Goal: Check status: Check status

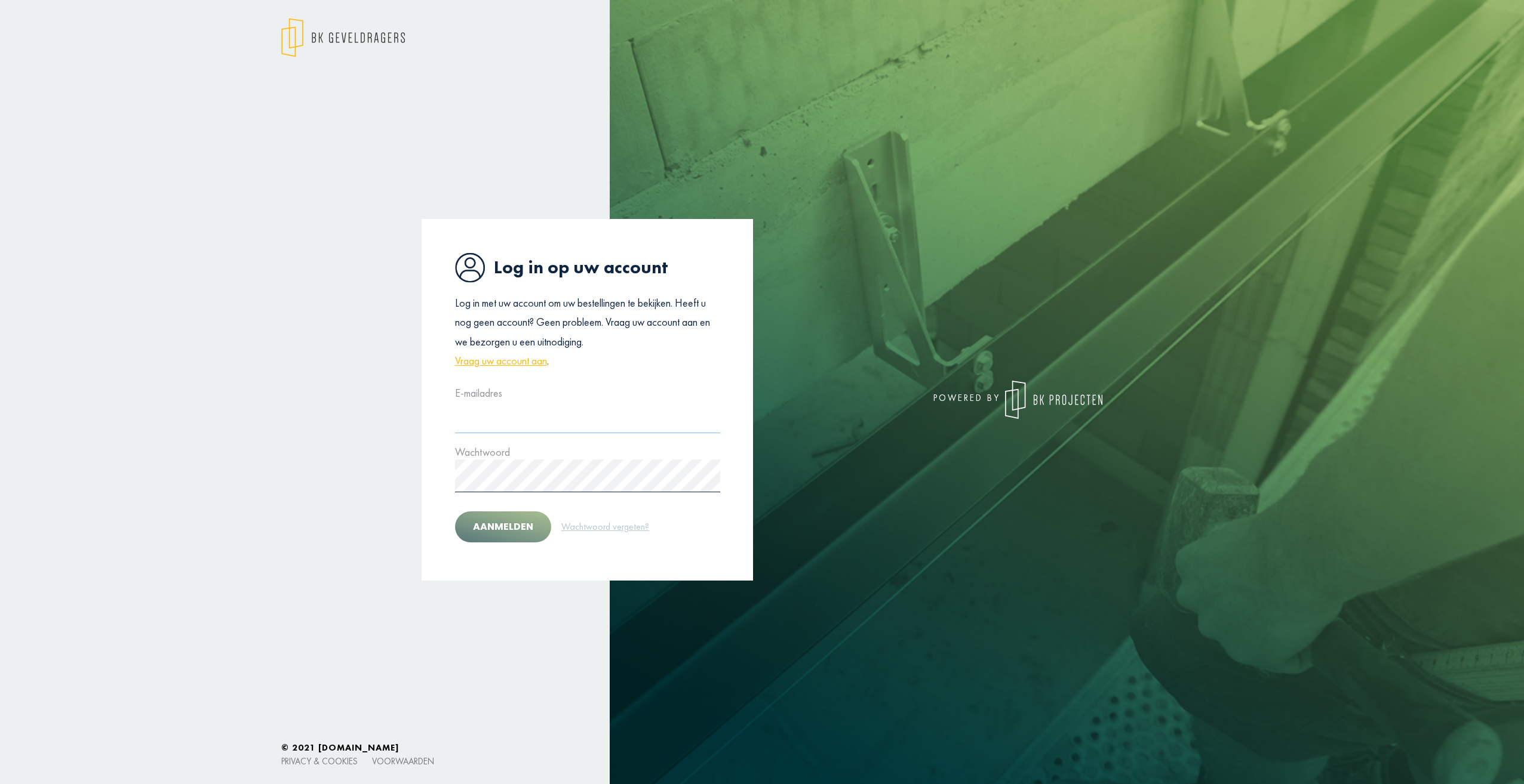
type input "**********"
click at [490, 525] on button "Aanmelden" at bounding box center [503, 527] width 97 height 31
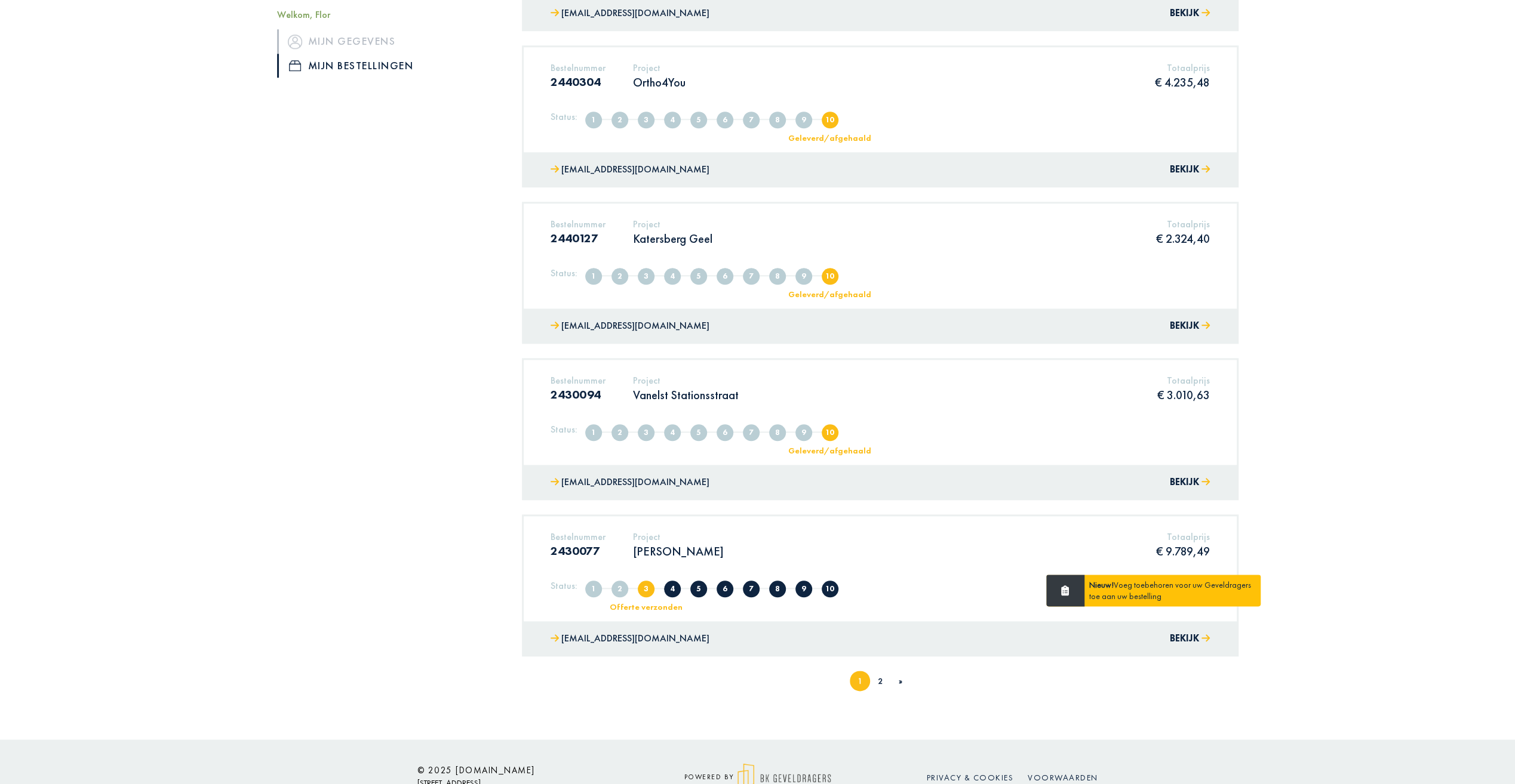
scroll to position [1127, 0]
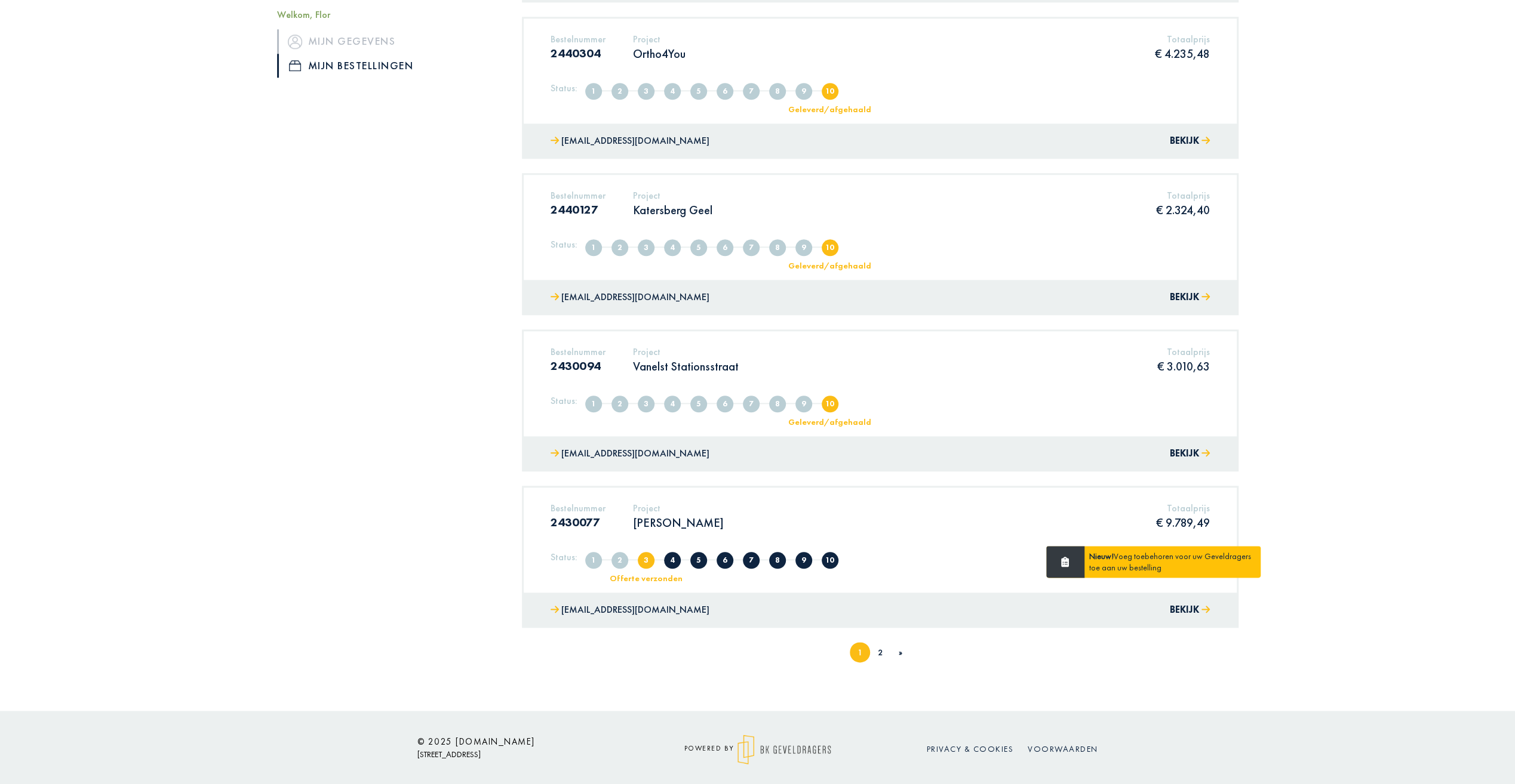
click at [878, 653] on link "2" at bounding box center [880, 652] width 5 height 11
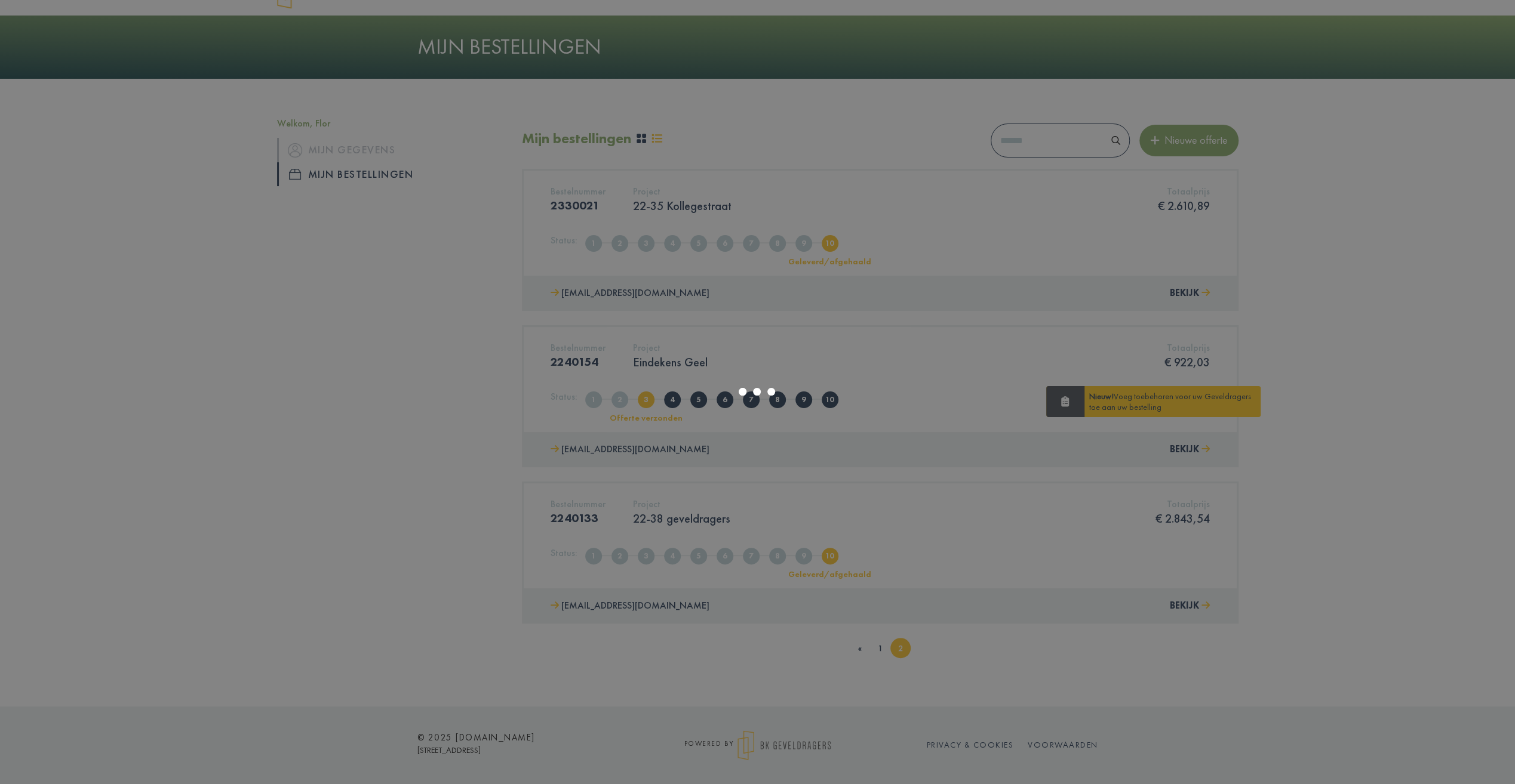
scroll to position [35, 0]
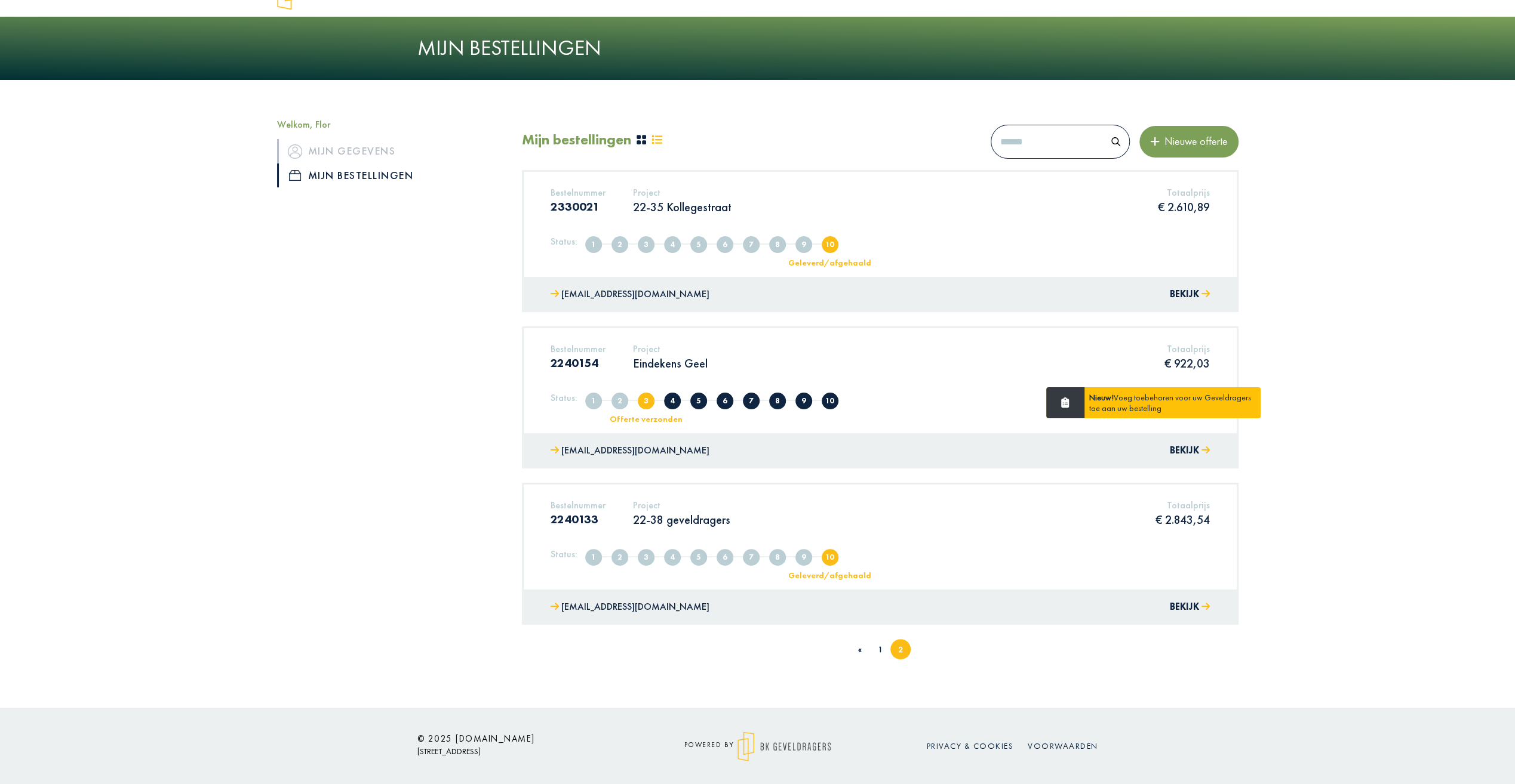
click at [1182, 347] on h5 "Totaalprijs" at bounding box center [1187, 349] width 45 height 11
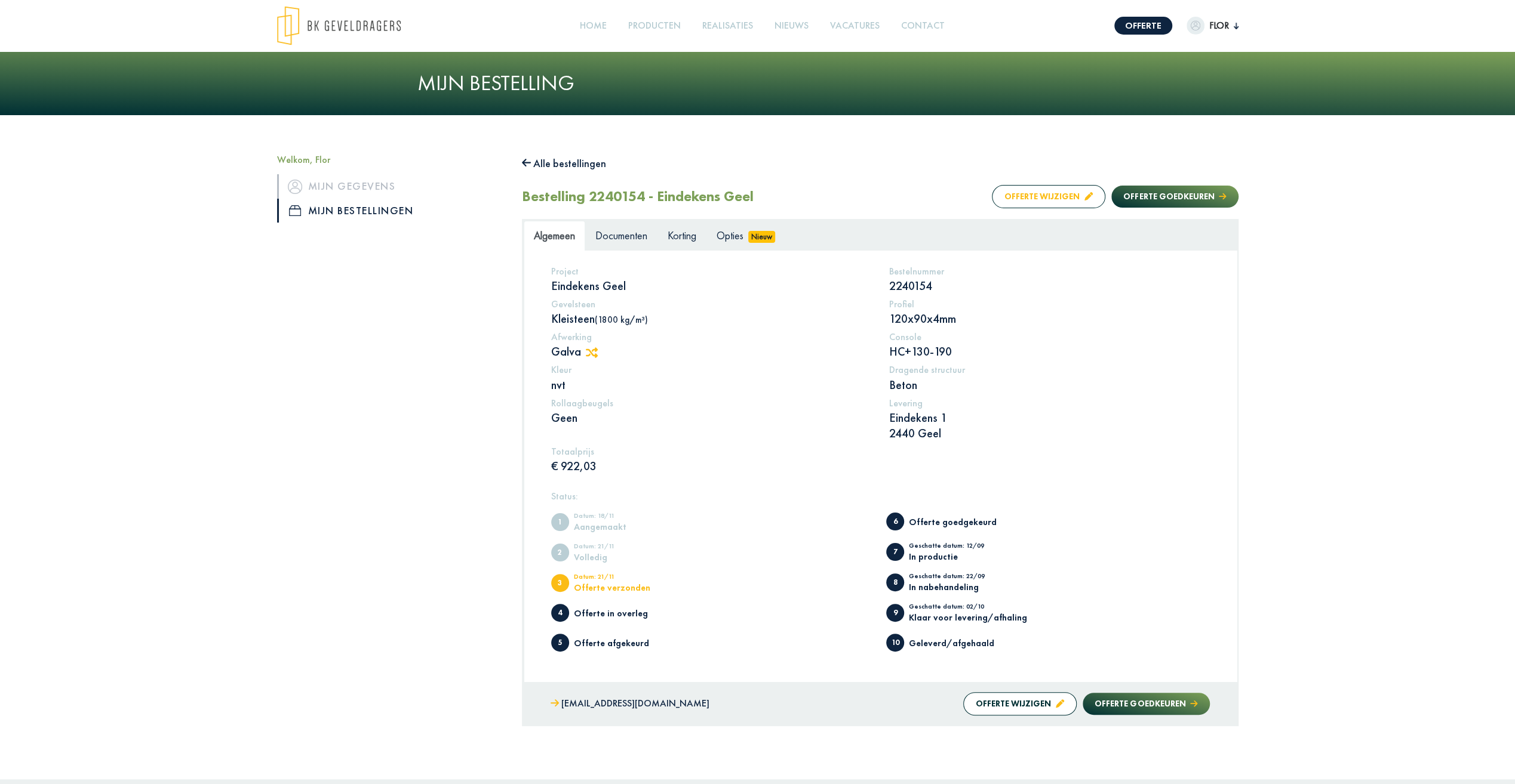
click at [1054, 195] on button "Offerte wijzigen" at bounding box center [1049, 196] width 114 height 24
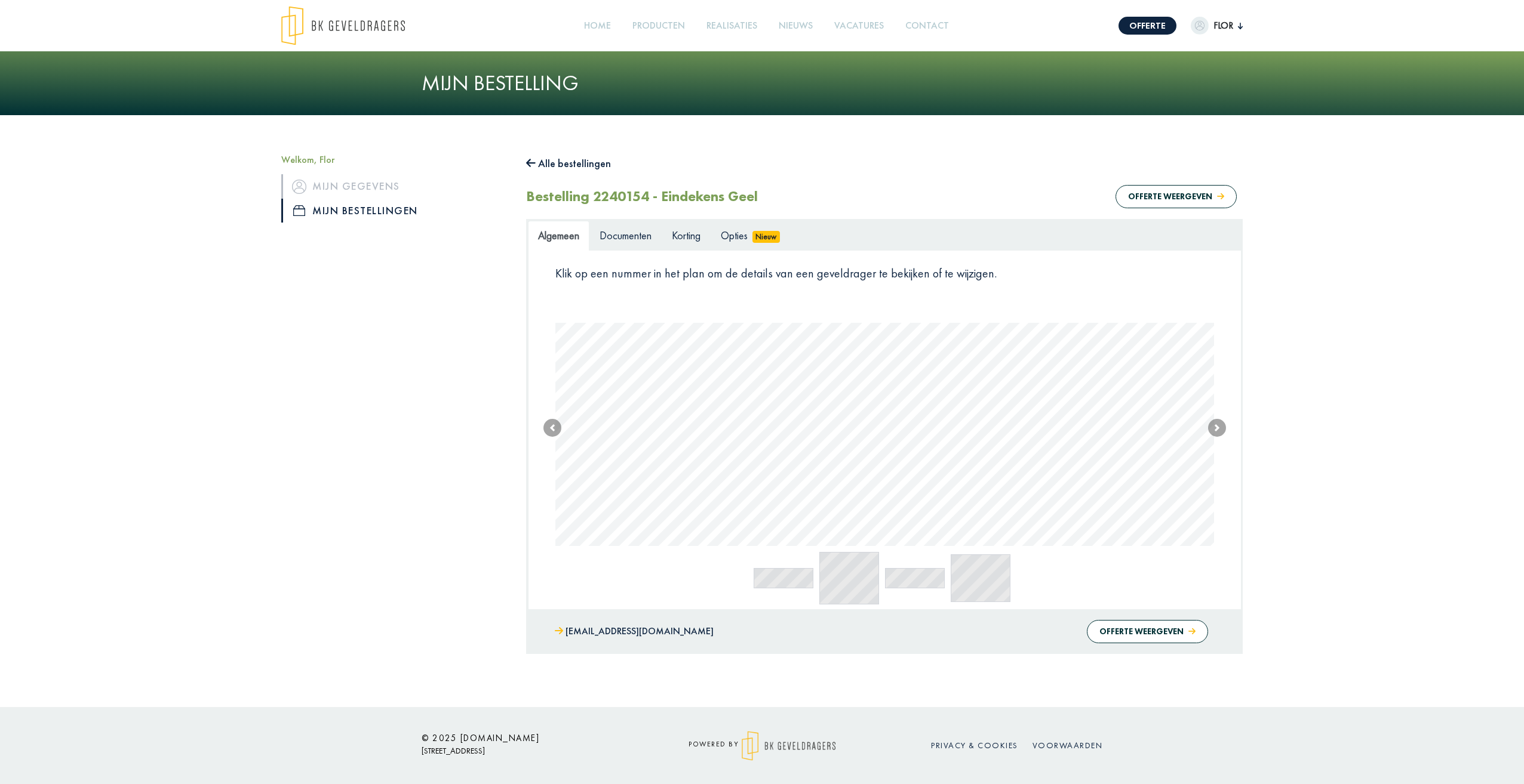
click at [533, 161] on icon at bounding box center [531, 162] width 10 height 11
